Goal: Communication & Community: Answer question/provide support

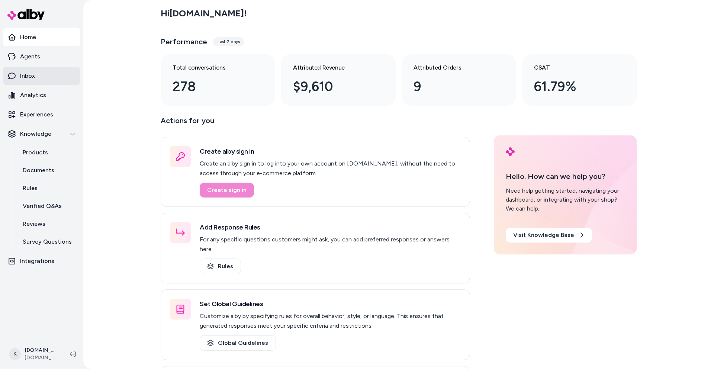
click at [43, 70] on link "Inbox" at bounding box center [41, 76] width 77 height 18
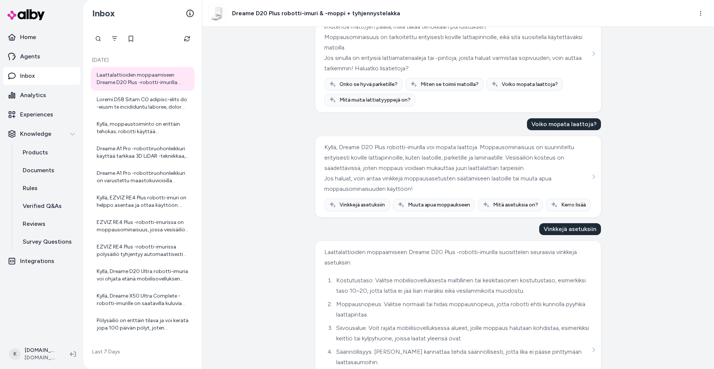
scroll to position [650, 0]
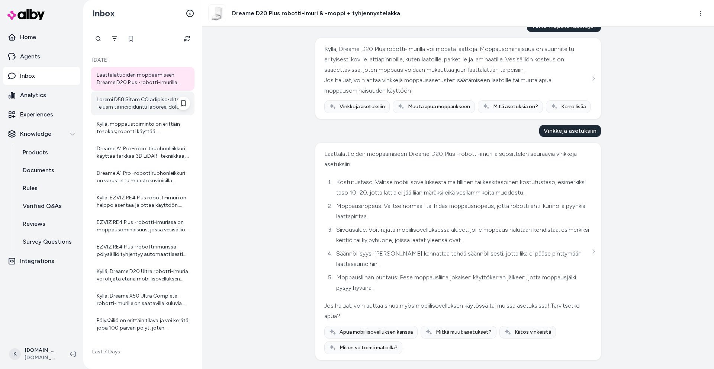
click at [132, 115] on div at bounding box center [143, 104] width 104 height 24
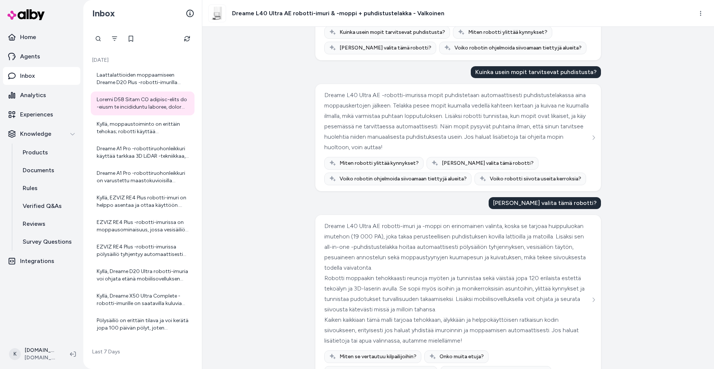
scroll to position [113, 0]
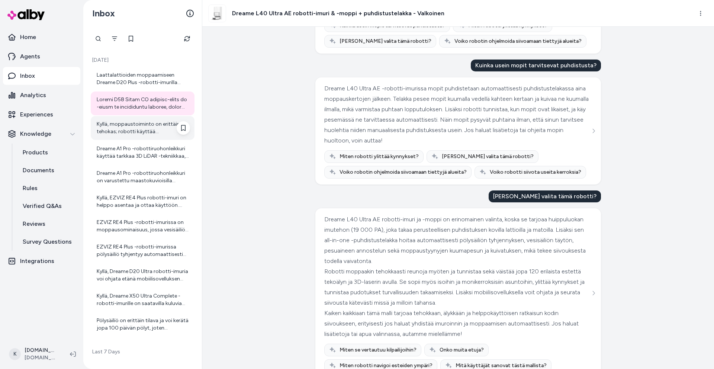
click at [121, 124] on div "Kyllä, moppaustoiminto on erittäin tehokas; robotti käyttää korkeanopeuksisesti…" at bounding box center [143, 128] width 93 height 15
